Goal: Task Accomplishment & Management: Use online tool/utility

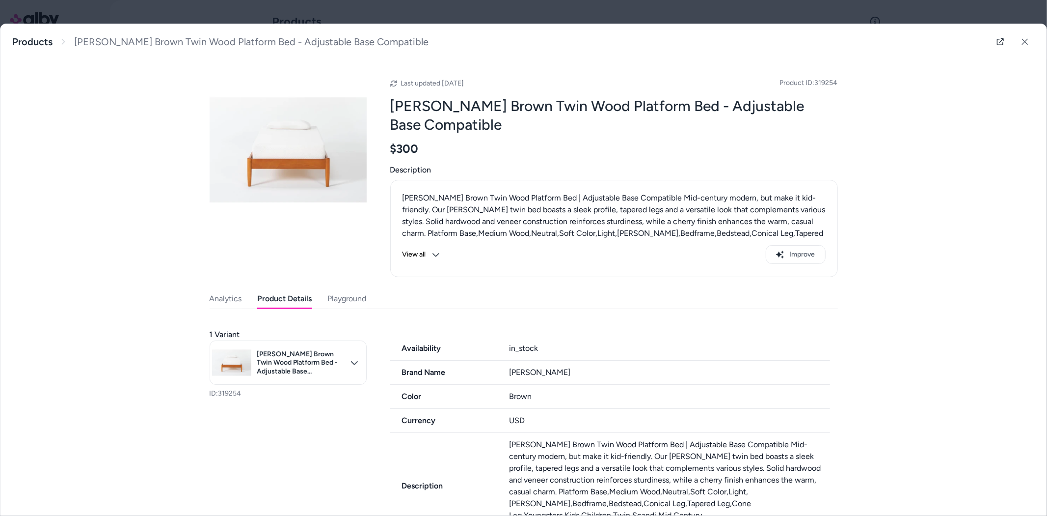
scroll to position [173, 0]
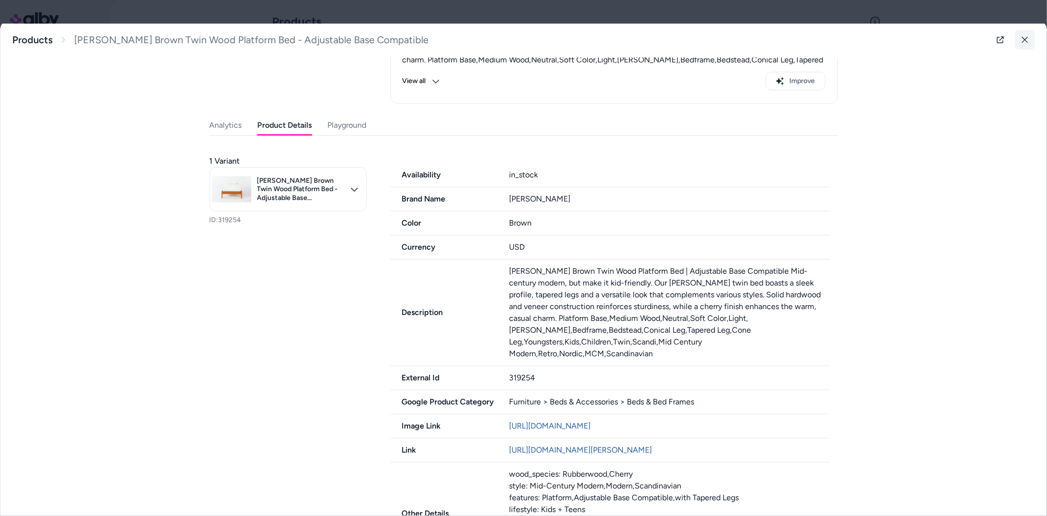
click at [1015, 42] on button at bounding box center [1025, 40] width 20 height 20
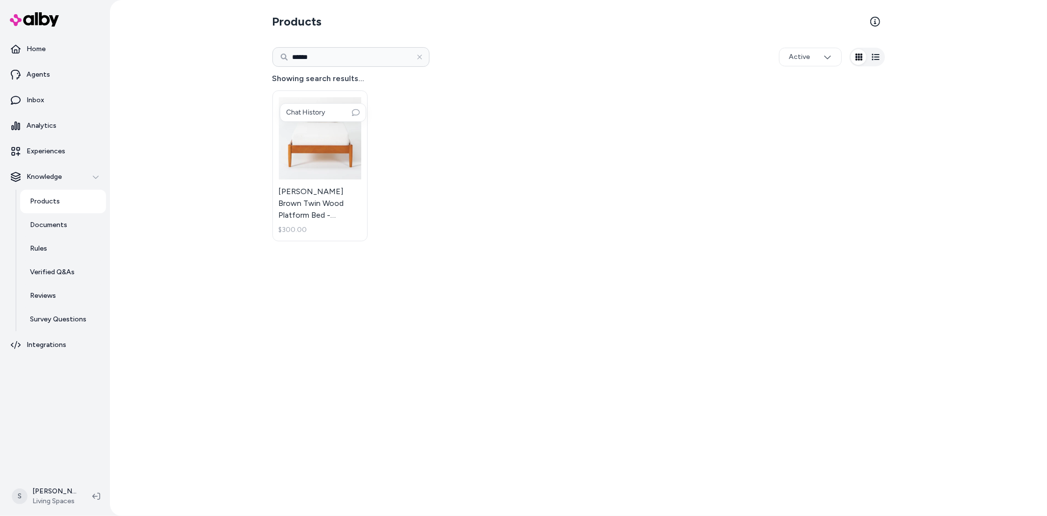
click at [37, 77] on html "Home Agents Inbox Analytics Experiences Knowledge Products Documents Rules Veri…" at bounding box center [523, 258] width 1047 height 516
click at [60, 151] on p "Experiences" at bounding box center [46, 151] width 39 height 10
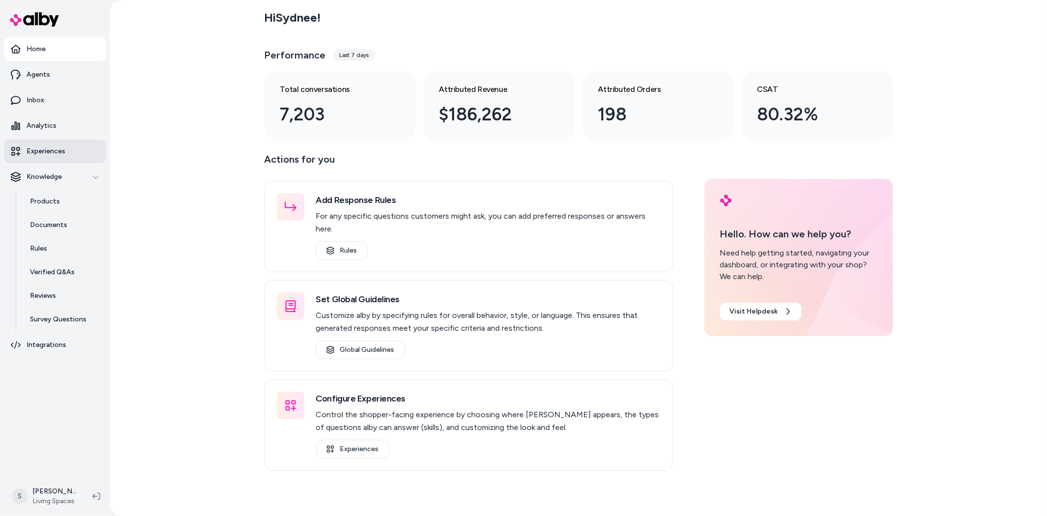
click at [62, 151] on p "Experiences" at bounding box center [46, 151] width 39 height 10
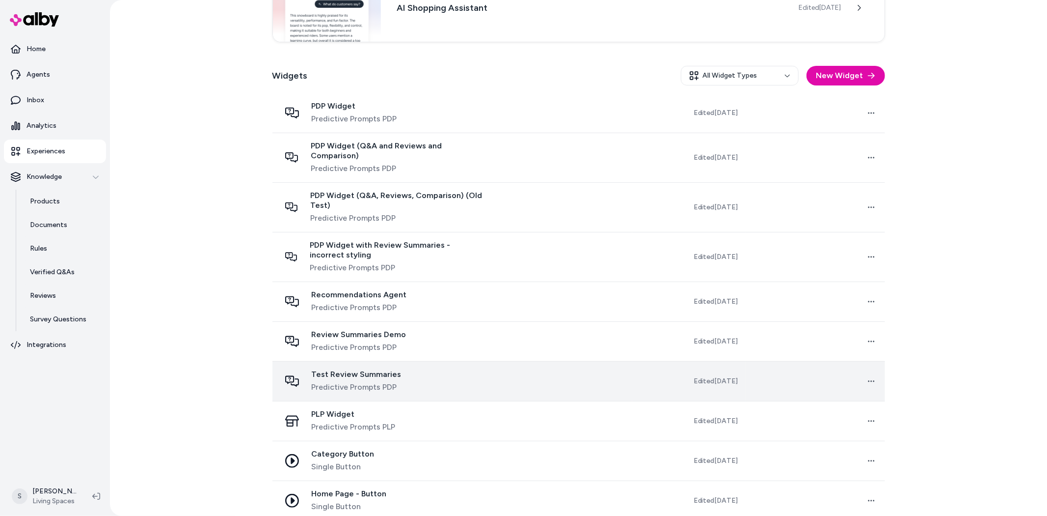
scroll to position [254, 0]
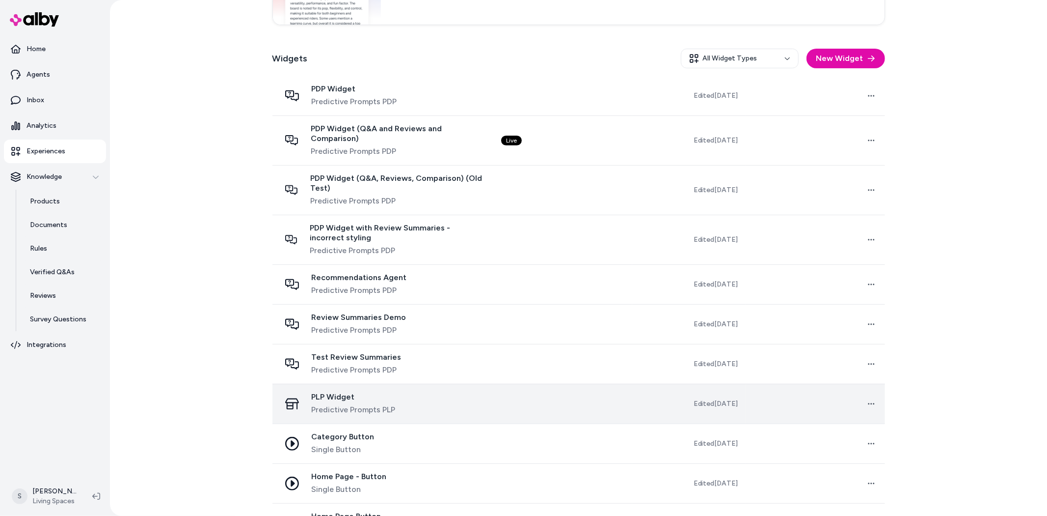
click at [325, 392] on span "PLP Widget" at bounding box center [354, 397] width 84 height 10
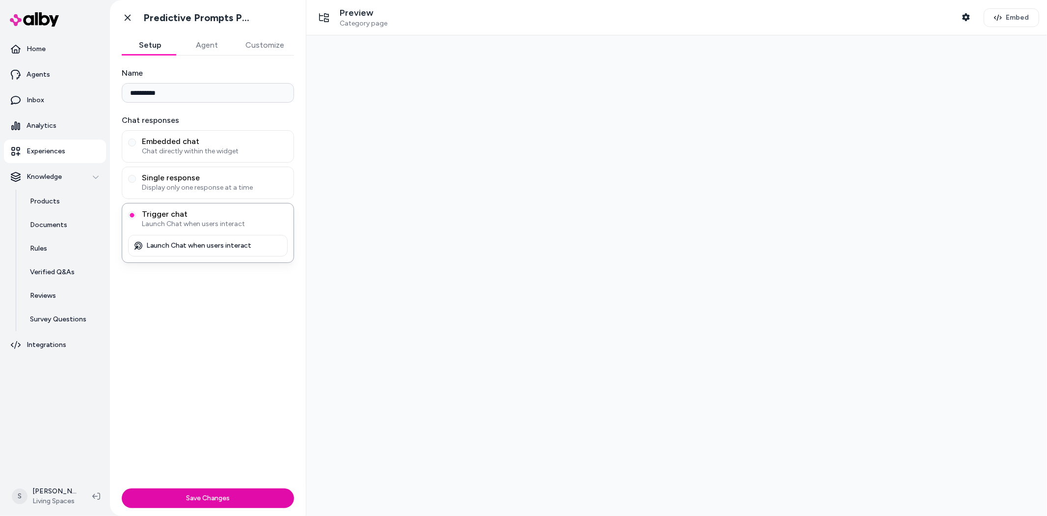
click at [258, 40] on button "Customize" at bounding box center [265, 45] width 58 height 20
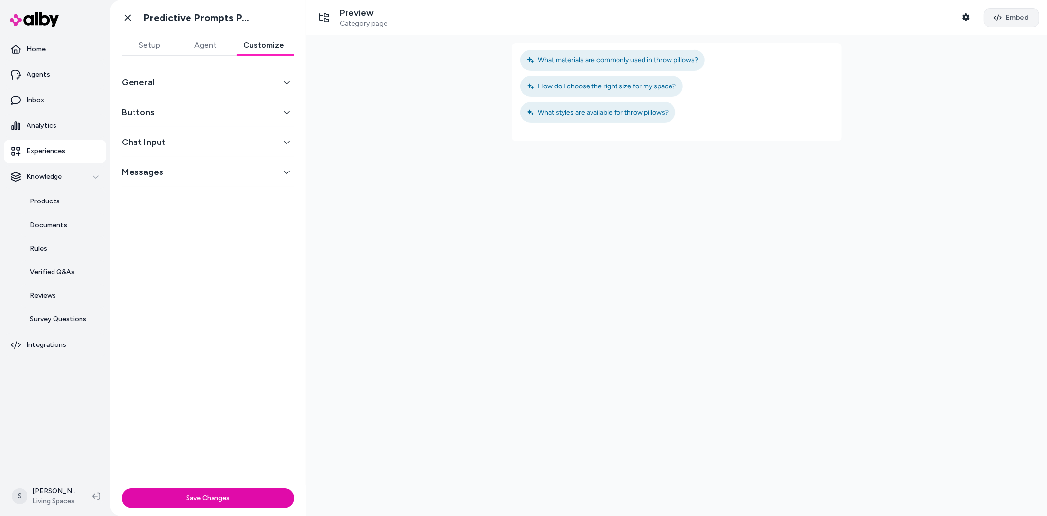
click at [985, 16] on button "Embed" at bounding box center [1011, 17] width 55 height 19
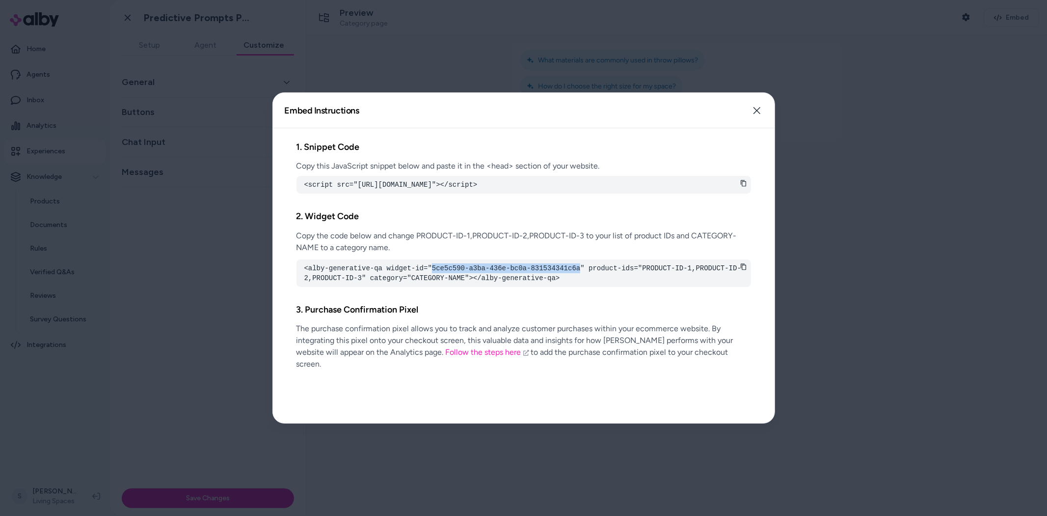
drag, startPoint x: 422, startPoint y: 268, endPoint x: 558, endPoint y: 267, distance: 135.5
click at [558, 267] on pre "<alby-generative-qa widget-id="5ce5c590-a3ba-436e-bc0a-831534341c6a" product-id…" at bounding box center [523, 273] width 439 height 20
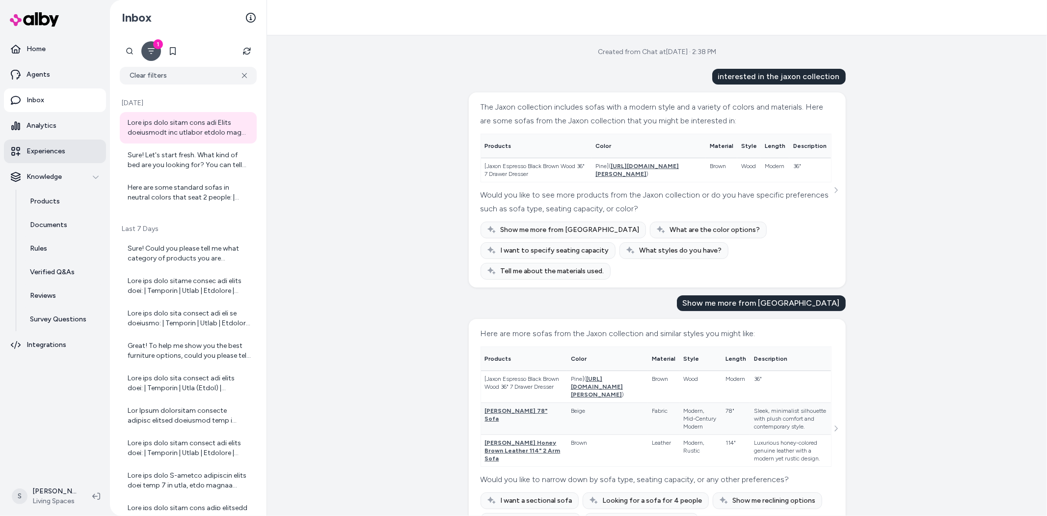
click at [43, 160] on link "Experiences" at bounding box center [55, 151] width 102 height 24
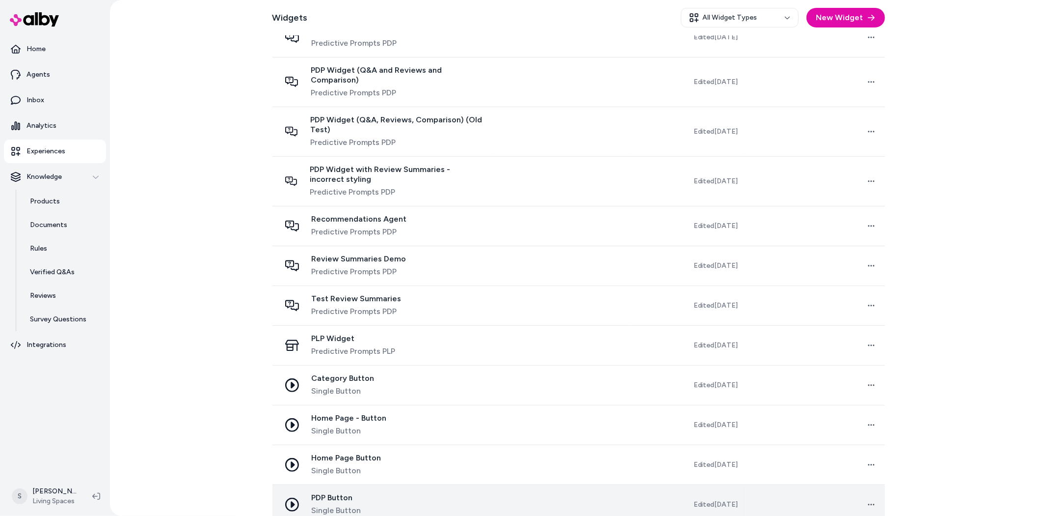
scroll to position [359, 0]
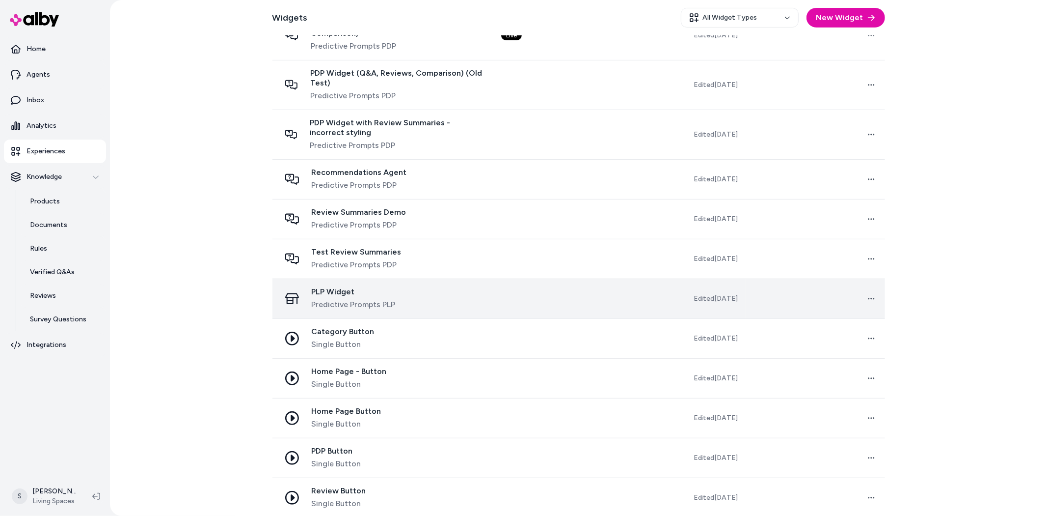
click at [340, 299] on span "Predictive Prompts PLP" at bounding box center [354, 305] width 84 height 12
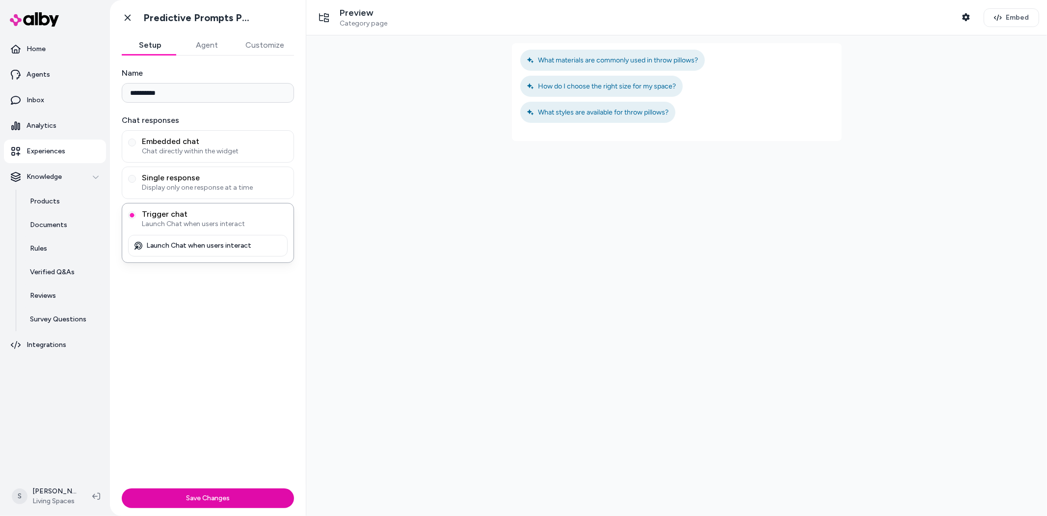
click at [61, 150] on p "Experiences" at bounding box center [46, 151] width 39 height 10
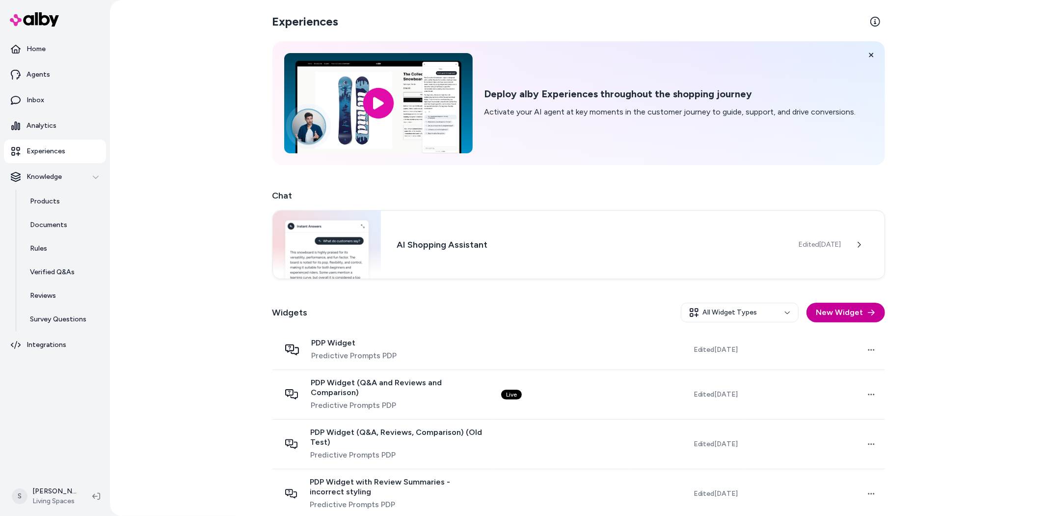
click at [824, 313] on button "New Widget" at bounding box center [846, 312] width 79 height 20
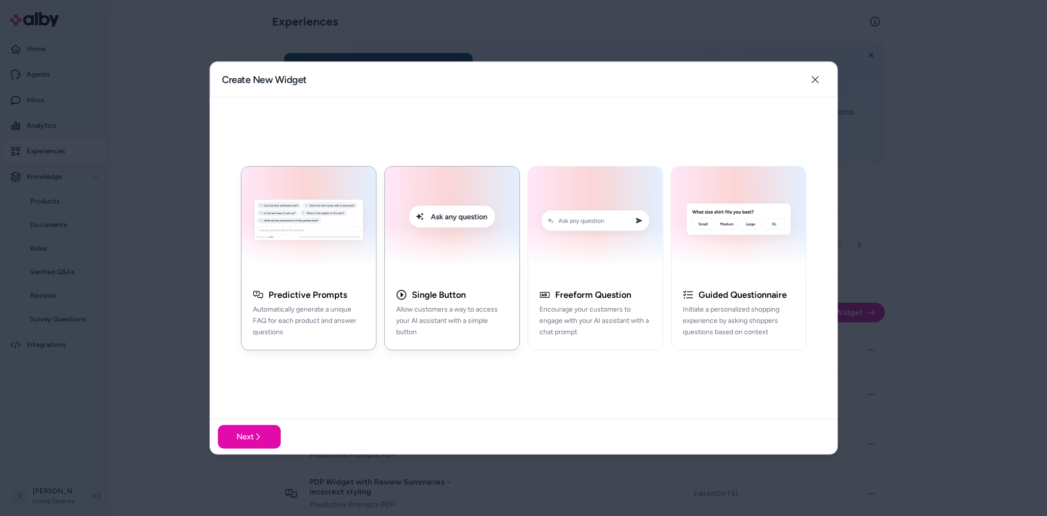
click at [445, 261] on img "button" at bounding box center [452, 221] width 123 height 99
click at [254, 437] on icon at bounding box center [258, 437] width 8 height 8
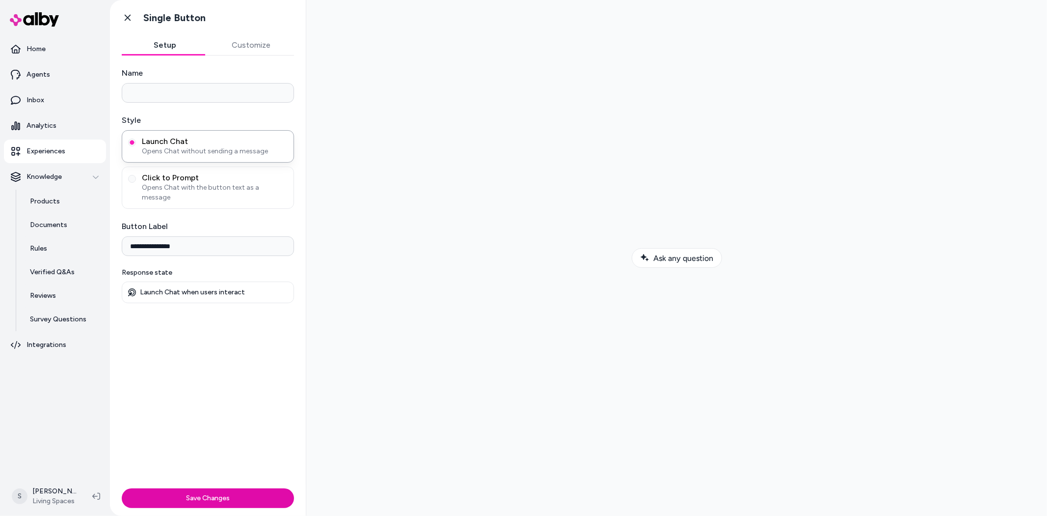
click at [202, 17] on h1 "Single Button" at bounding box center [174, 18] width 62 height 12
click at [187, 20] on h1 "Single Button" at bounding box center [174, 18] width 62 height 12
click at [218, 489] on button "Save Changes" at bounding box center [208, 498] width 172 height 20
type input "**********"
click at [217, 413] on div "**********" at bounding box center [208, 269] width 196 height 429
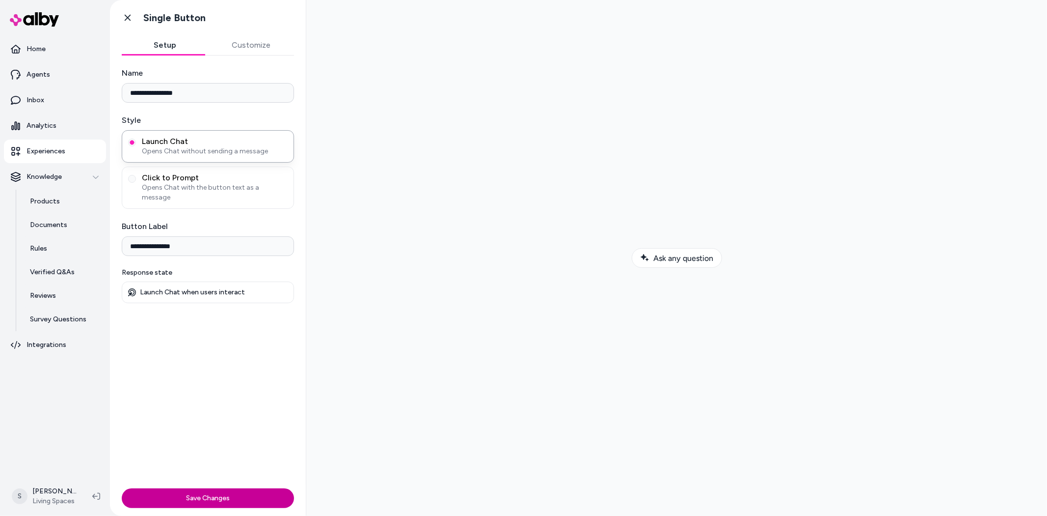
click at [197, 501] on button "Save Changes" at bounding box center [208, 498] width 172 height 20
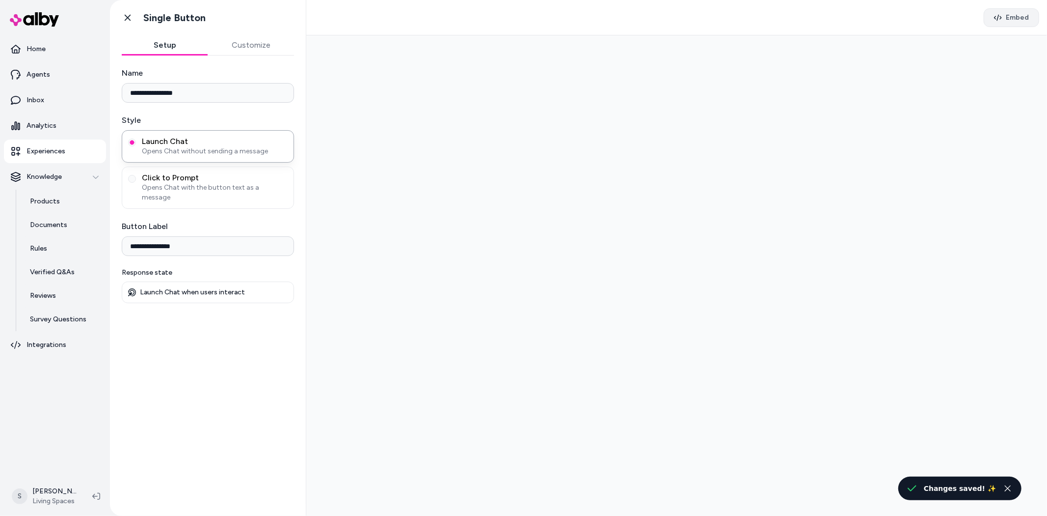
click at [1022, 21] on span "Embed" at bounding box center [1017, 18] width 23 height 10
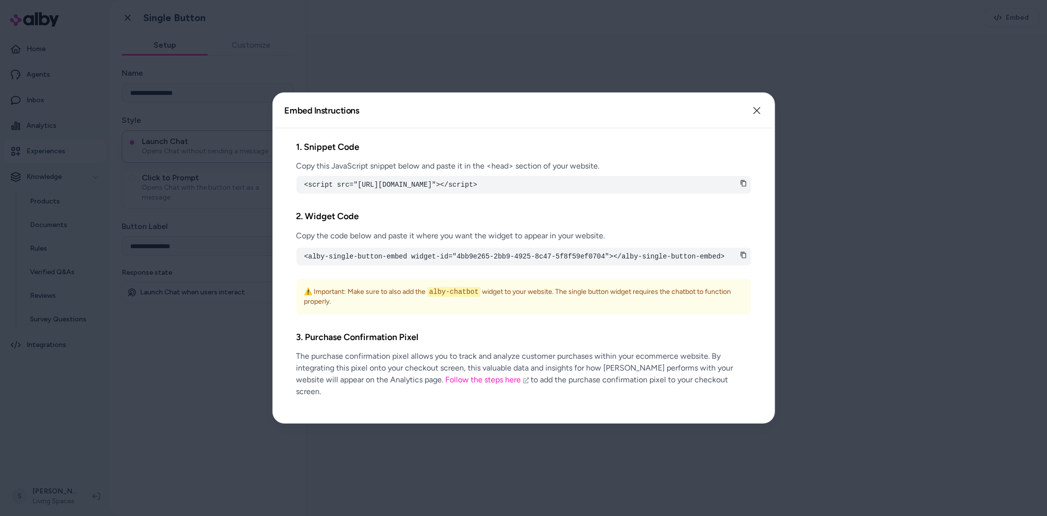
click at [482, 256] on pre "<alby-single-button-embed widget-id="4bb9e265-2bb9-4925-8c47-5f8f59ef0704"></al…" at bounding box center [523, 256] width 439 height 10
drag, startPoint x: 443, startPoint y: 256, endPoint x: 578, endPoint y: 252, distance: 135.1
click at [578, 252] on pre "<alby-single-button-embed widget-id="4bb9e265-2bb9-4925-8c47-5f8f59ef0704"></al…" at bounding box center [523, 256] width 439 height 10
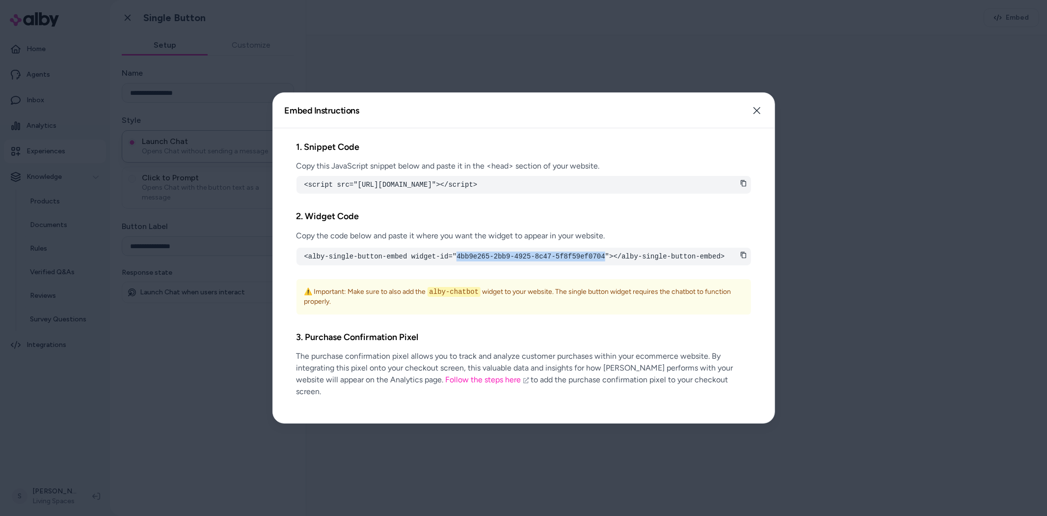
copy pre "4bb9e265-2bb9-4925-8c47-5f8f59ef0704"
